Goal: Transaction & Acquisition: Purchase product/service

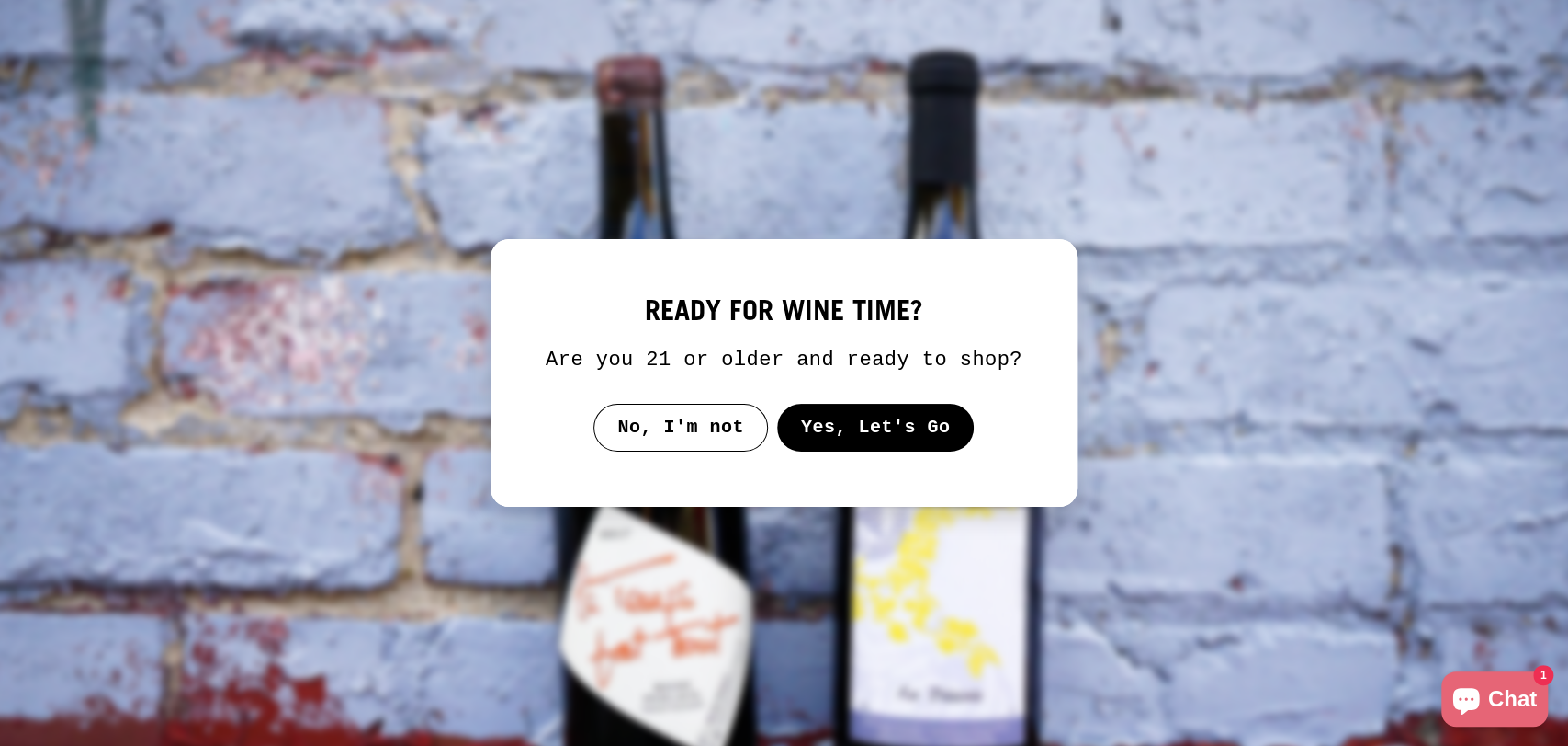
click at [903, 448] on button "Yes, Let's Go" at bounding box center [875, 427] width 197 height 48
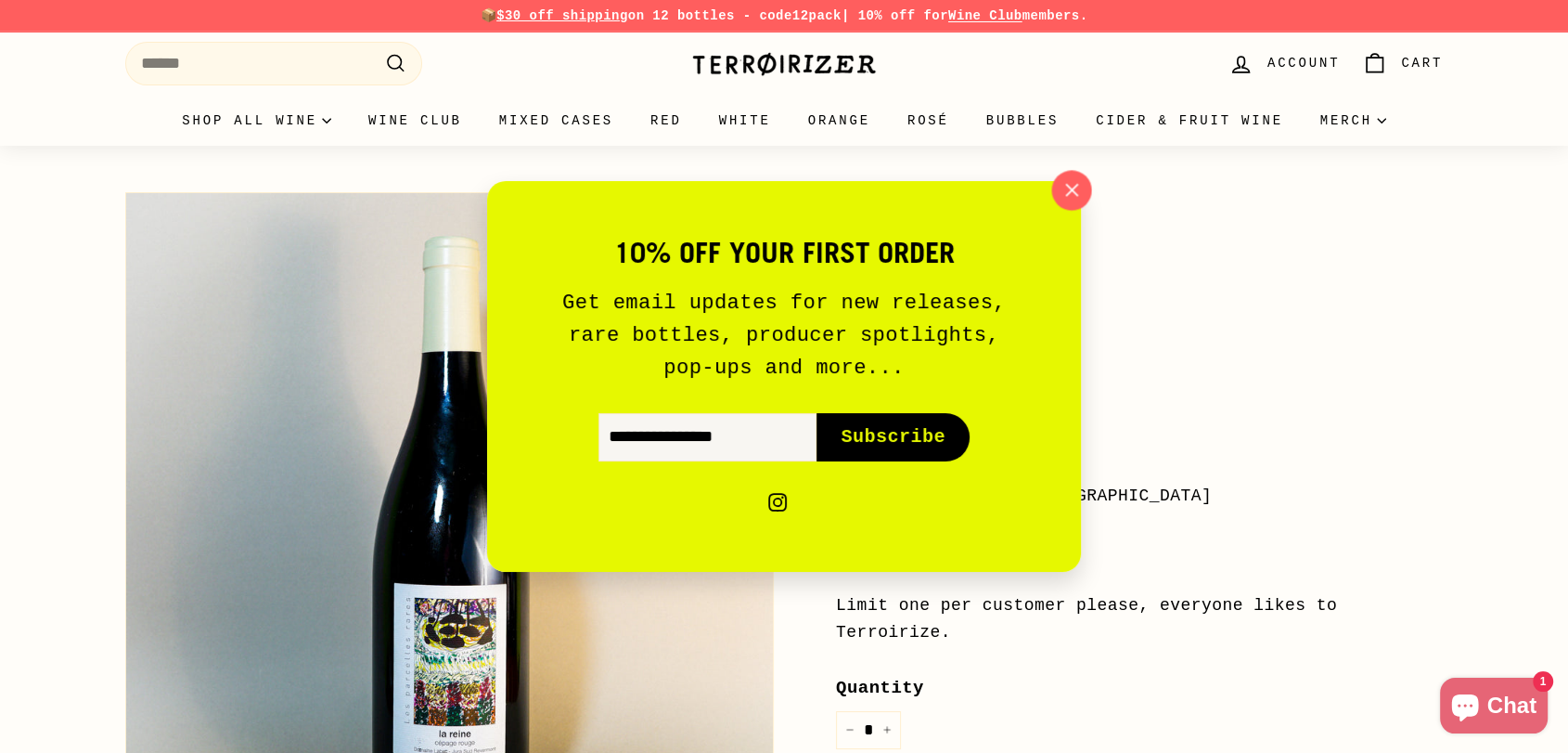
click at [1077, 192] on icon "button" at bounding box center [1072, 189] width 28 height 28
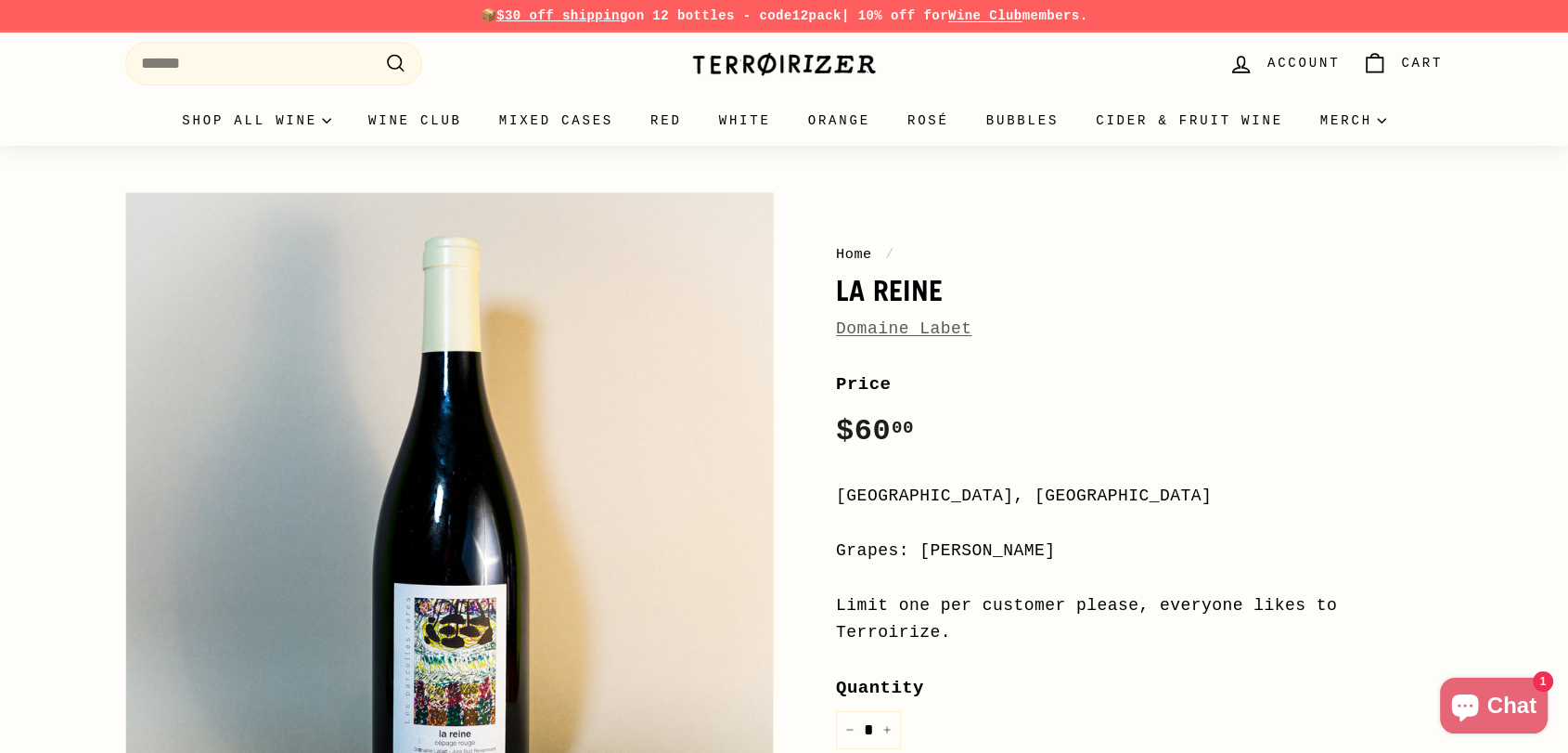
click at [921, 336] on link "Domaine Labet" at bounding box center [903, 328] width 135 height 18
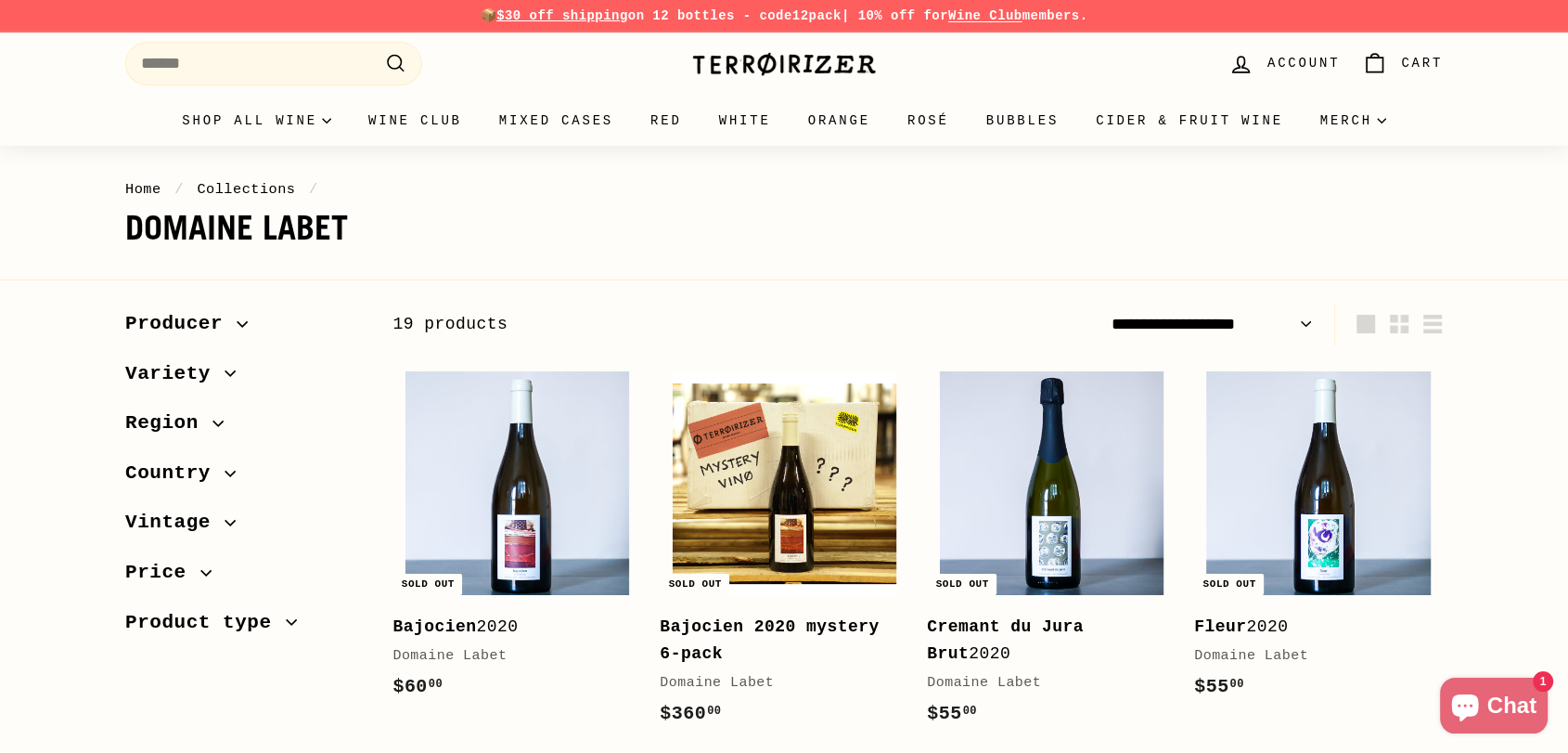
click at [859, 71] on img at bounding box center [784, 64] width 186 height 26
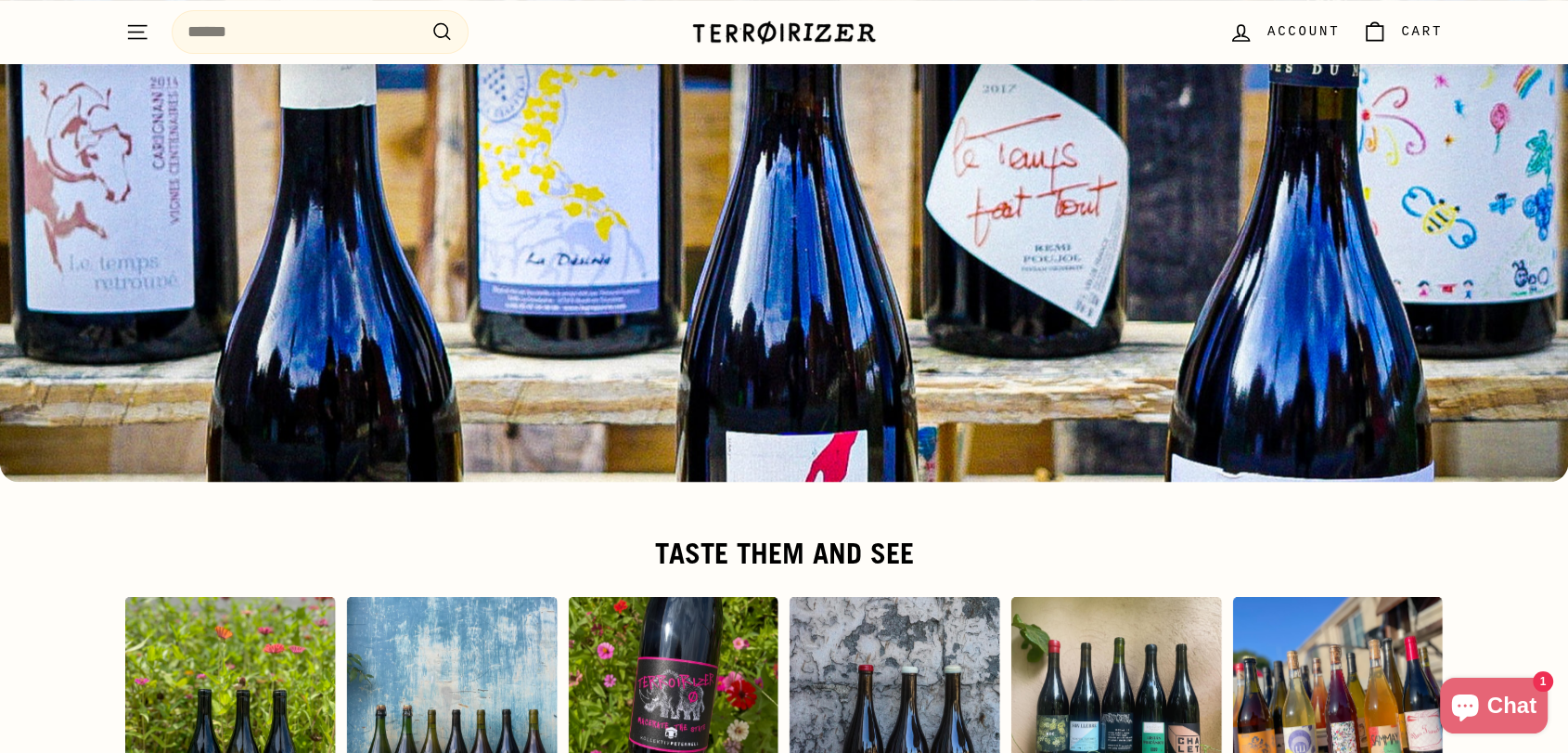
scroll to position [8455, 0]
